Goal: Information Seeking & Learning: Understand process/instructions

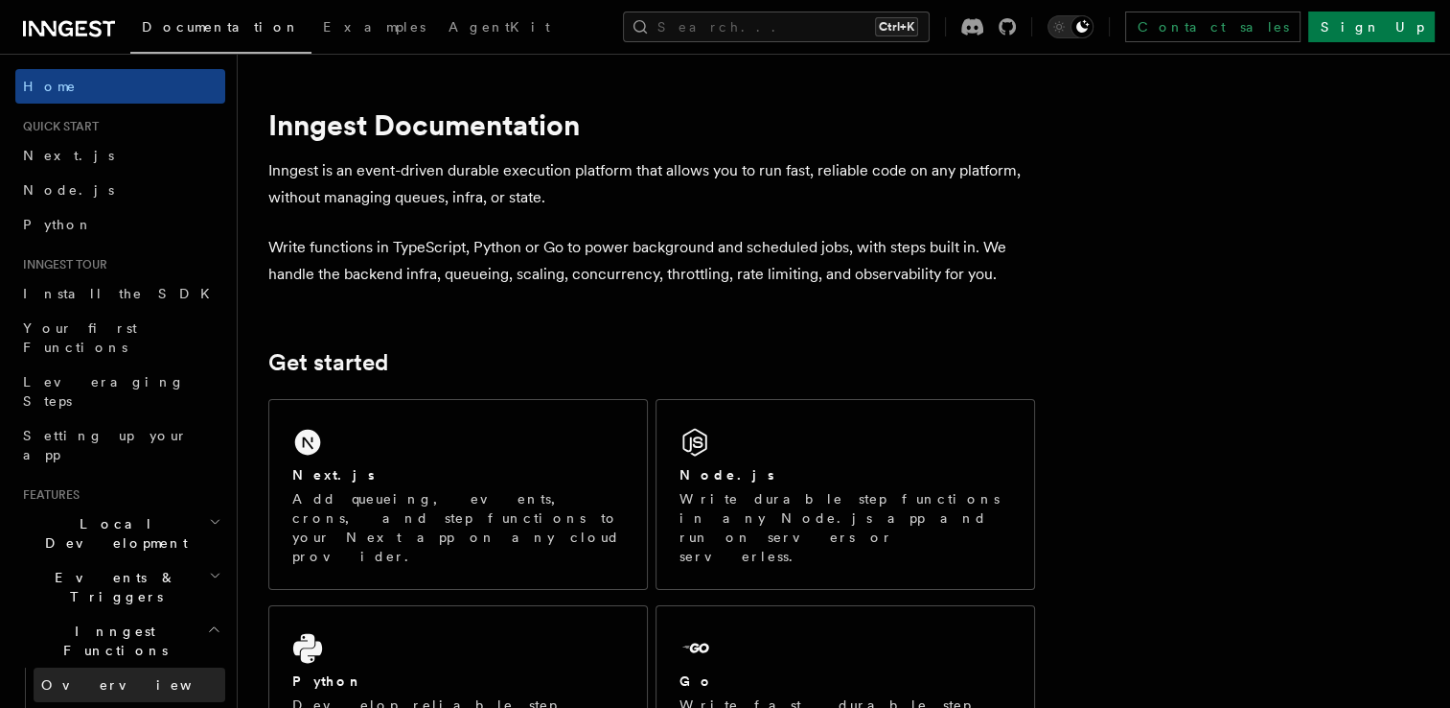
click at [114, 667] on link "Overview" at bounding box center [130, 684] width 192 height 35
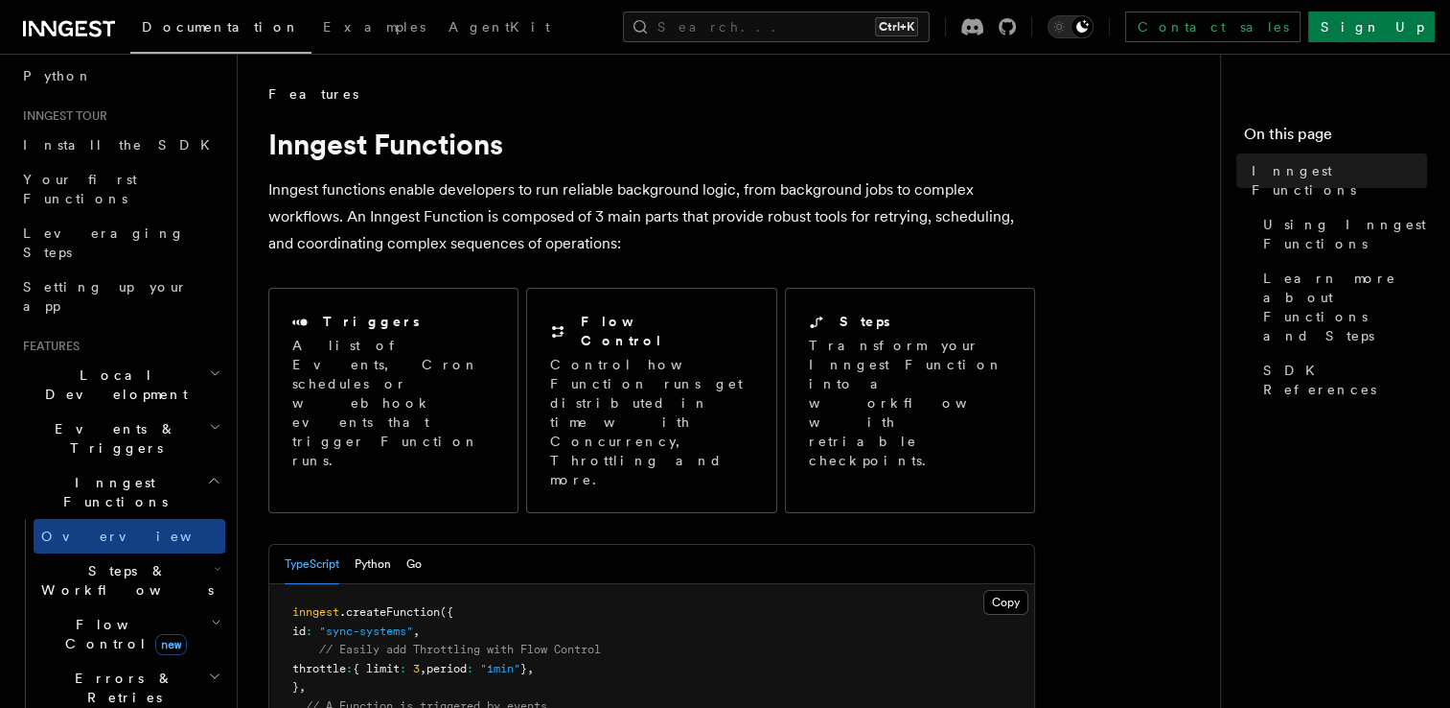
scroll to position [122, 0]
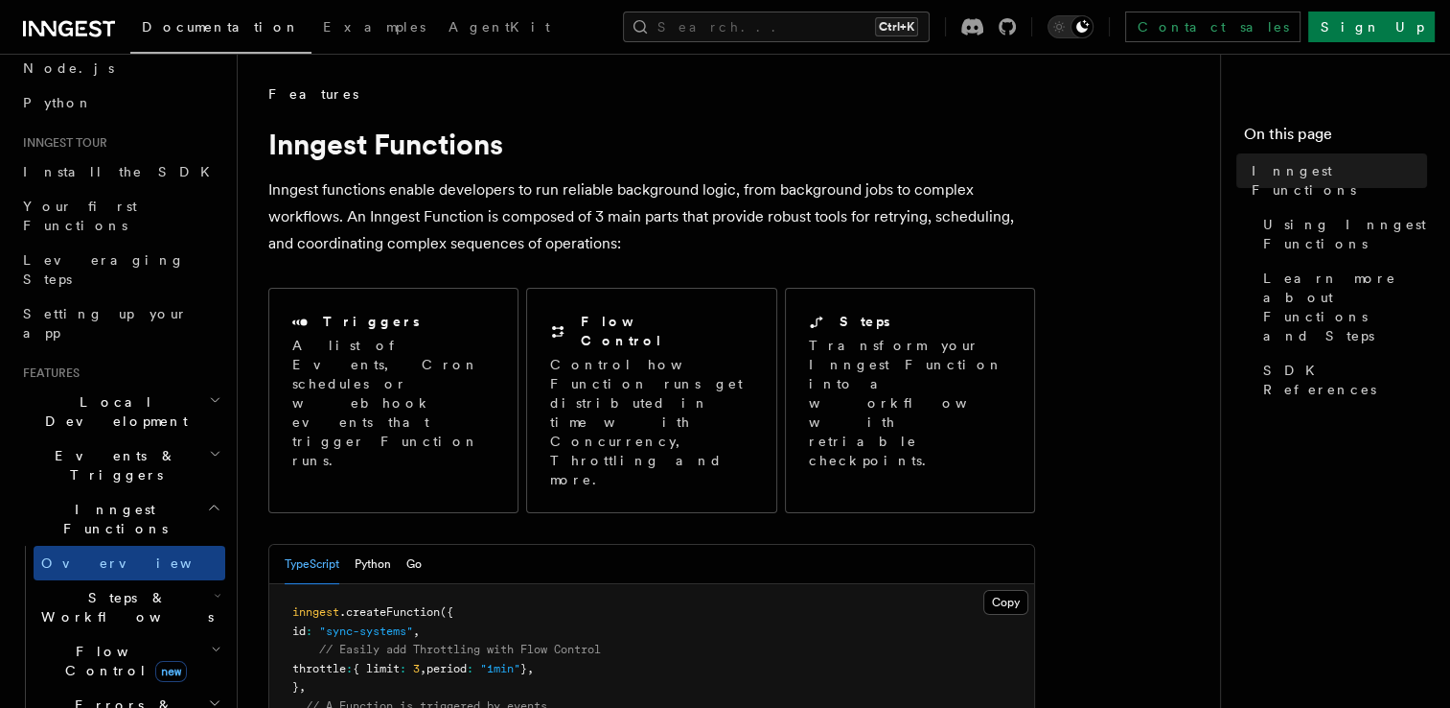
click at [97, 392] on span "Local Development" at bounding box center [112, 411] width 194 height 38
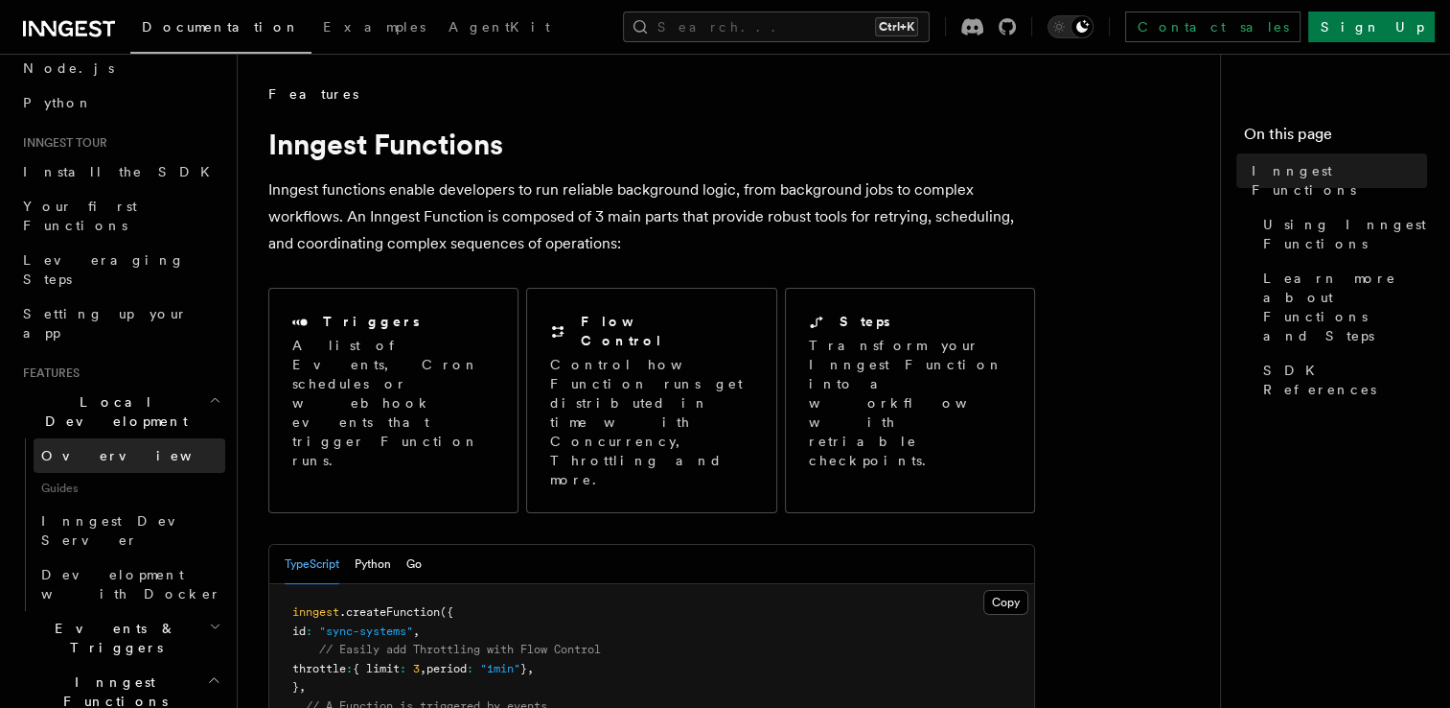
click at [114, 438] on link "Overview" at bounding box center [130, 455] width 192 height 35
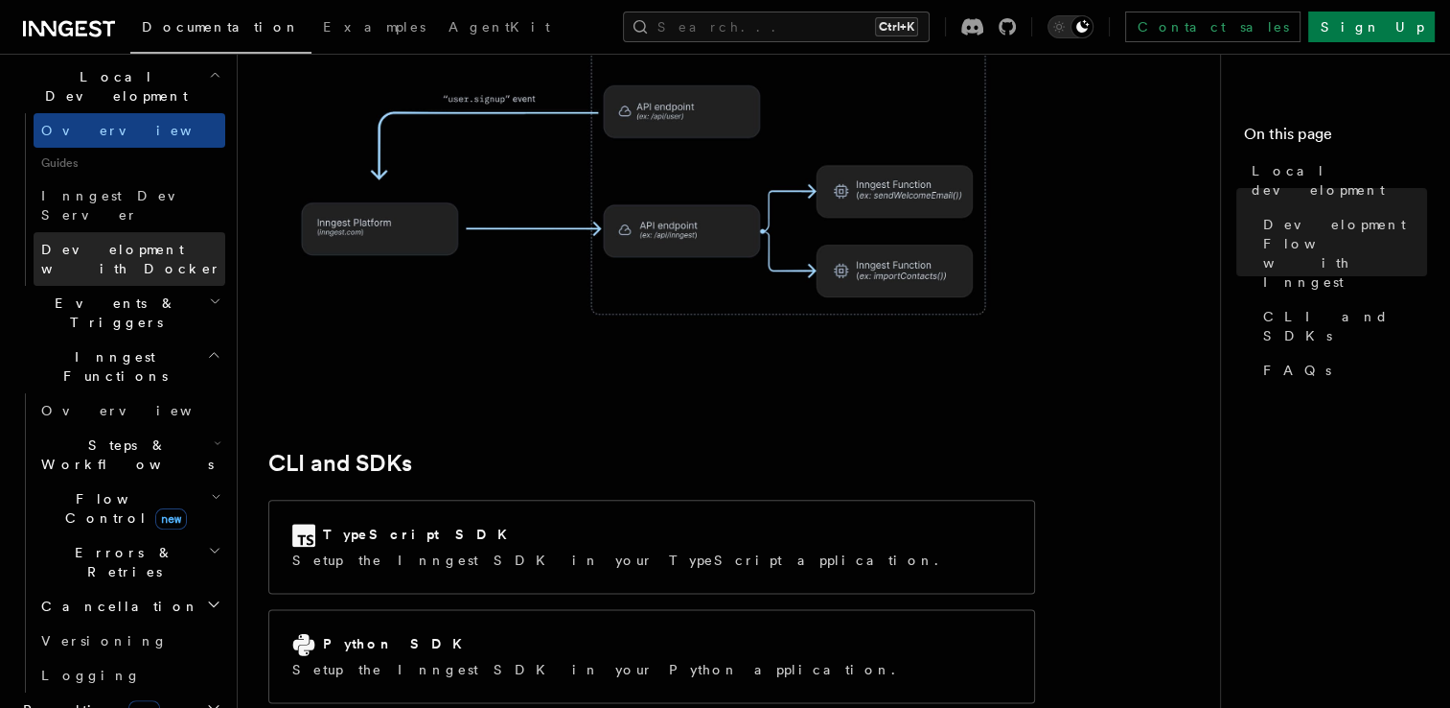
scroll to position [598, 0]
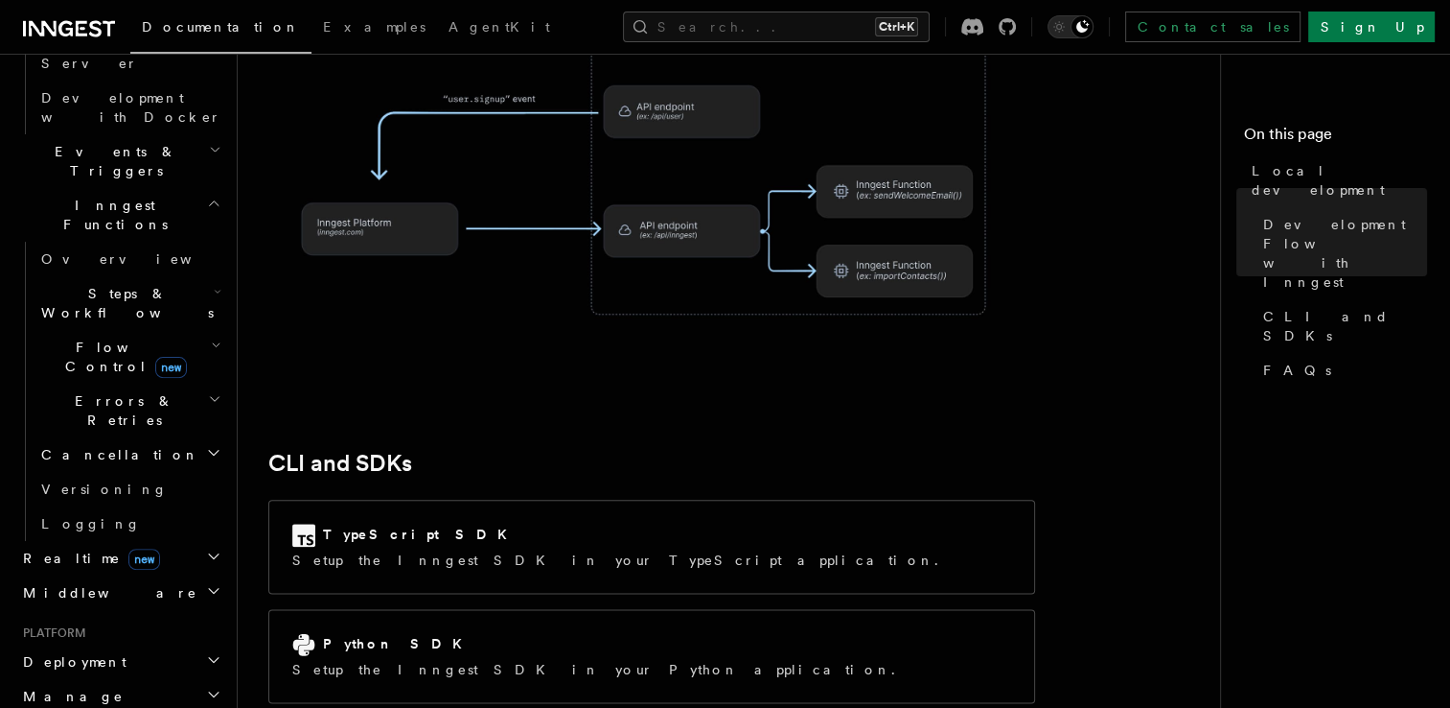
click at [121, 644] on h2 "Deployment" at bounding box center [120, 661] width 210 height 35
click at [116, 679] on link "Overview" at bounding box center [130, 696] width 192 height 35
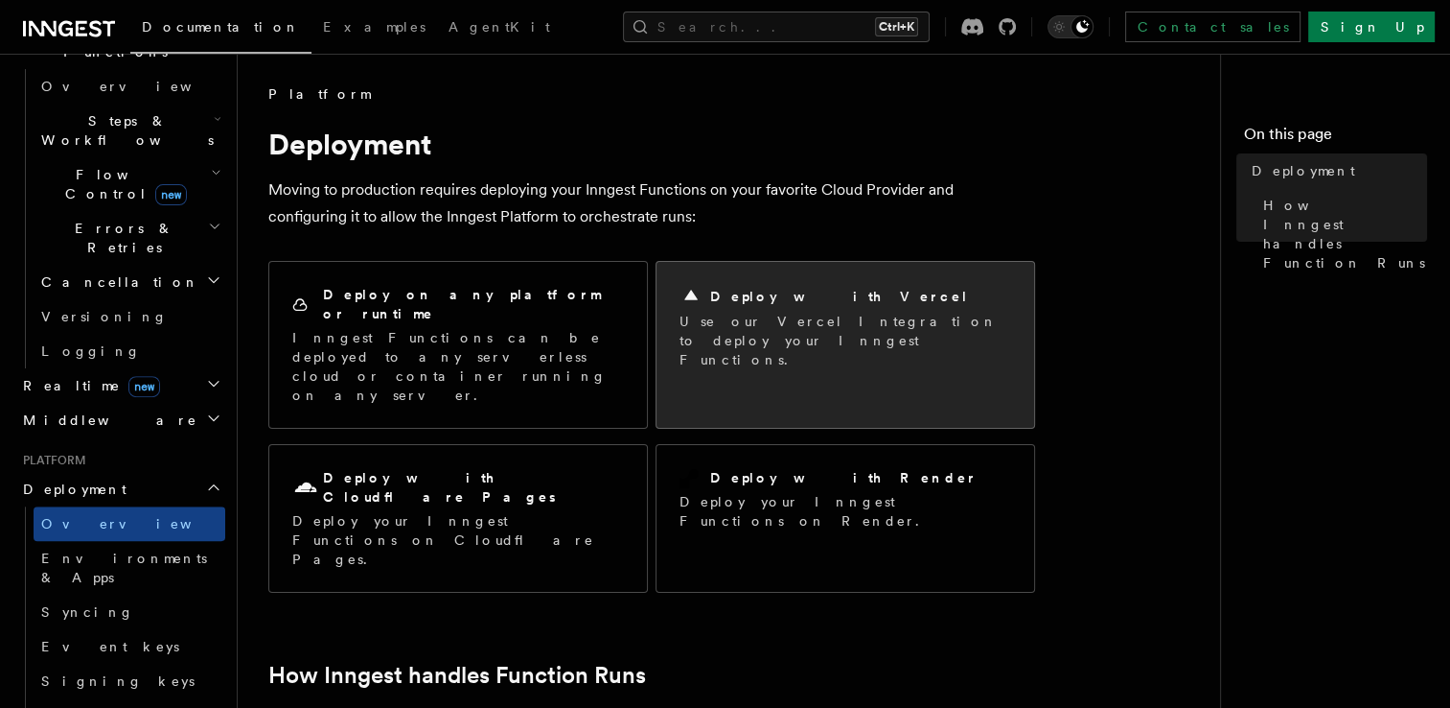
click at [721, 313] on p "Use our Vercel Integration to deploy your Inngest Functions." at bounding box center [846, 341] width 332 height 58
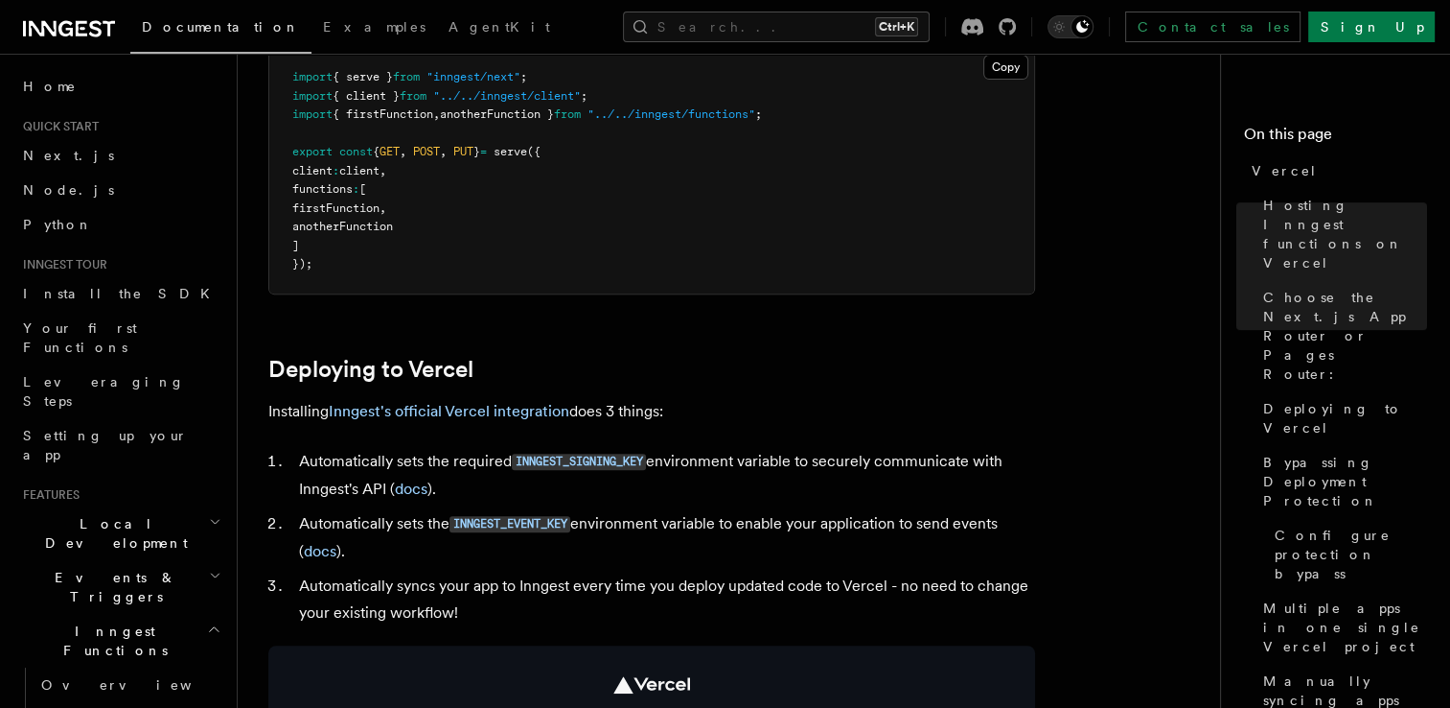
scroll to position [618, 0]
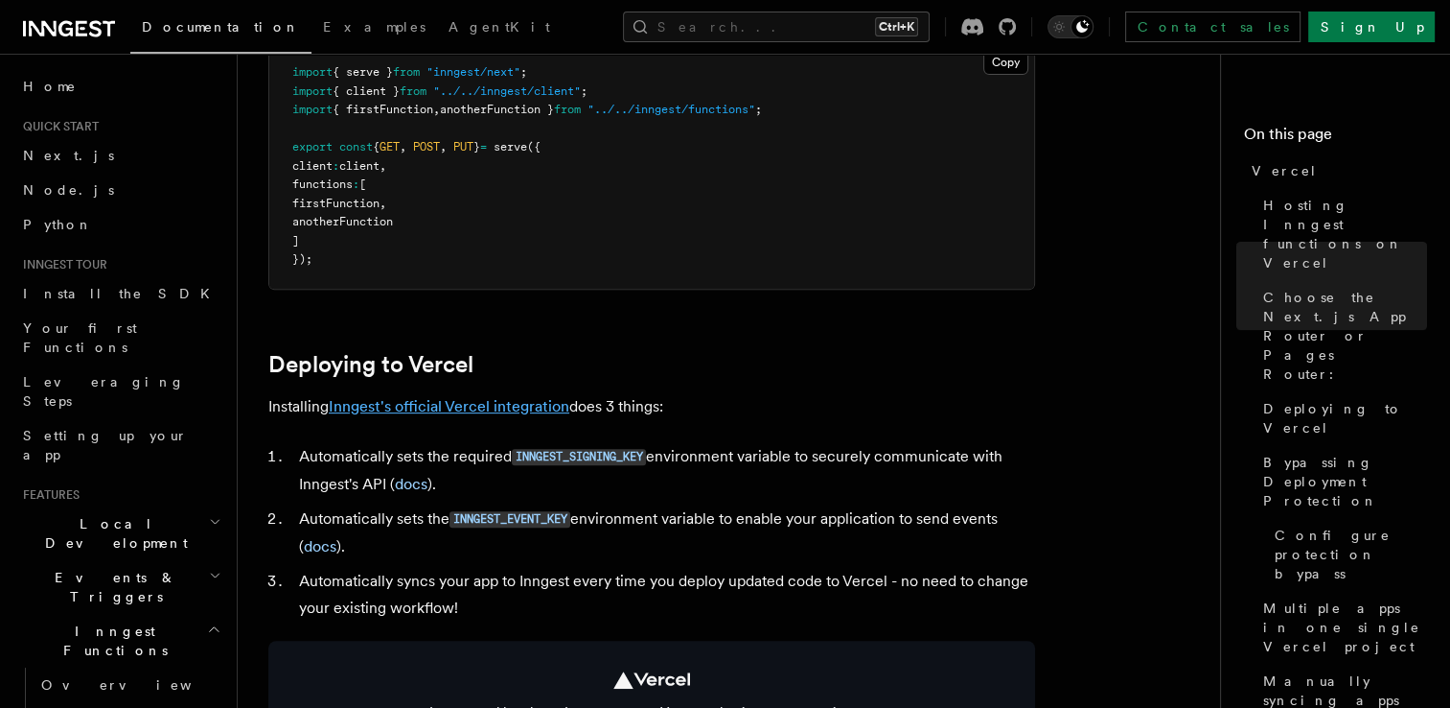
click at [476, 408] on link "Inngest's official Vercel integration" at bounding box center [449, 406] width 241 height 18
